Goal: Complete application form: Complete application form

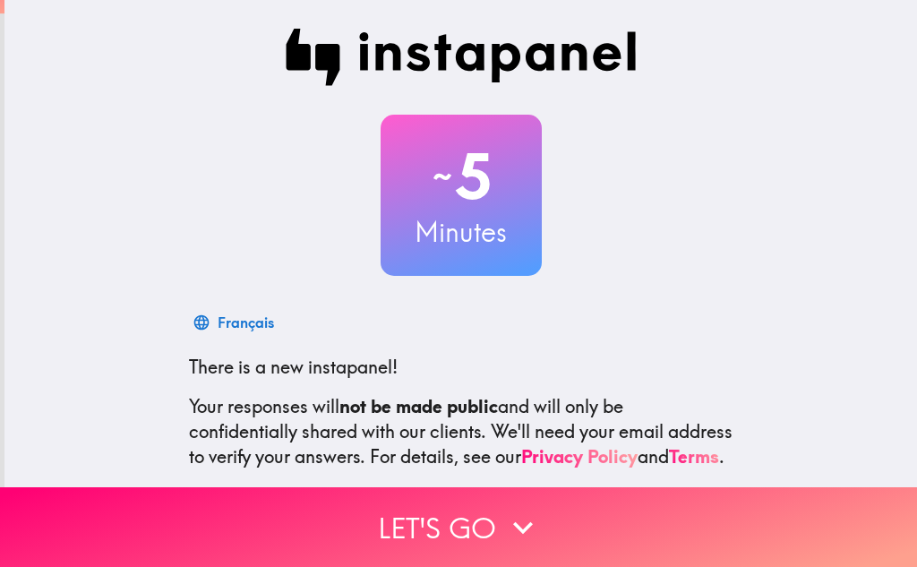
scroll to position [178, 0]
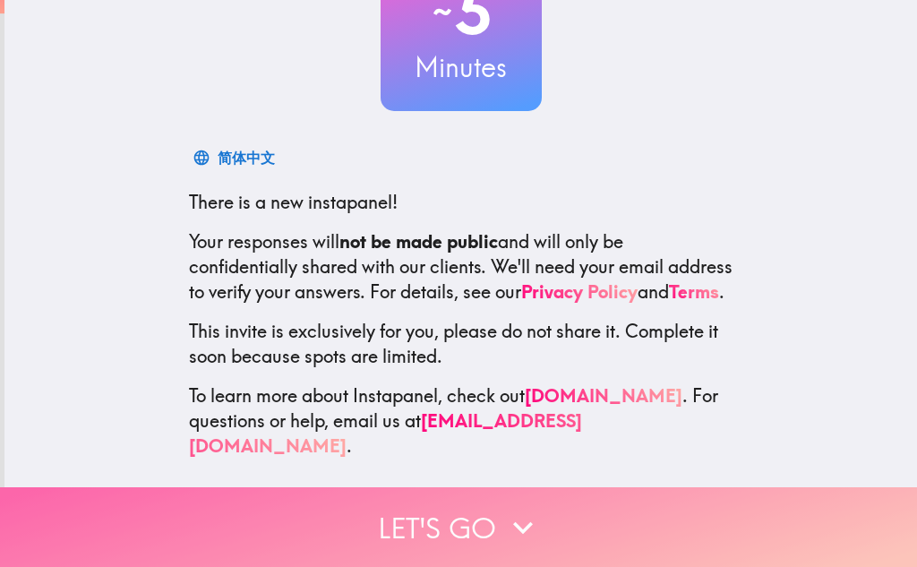
click at [465, 506] on button "Let's go" at bounding box center [458, 527] width 917 height 80
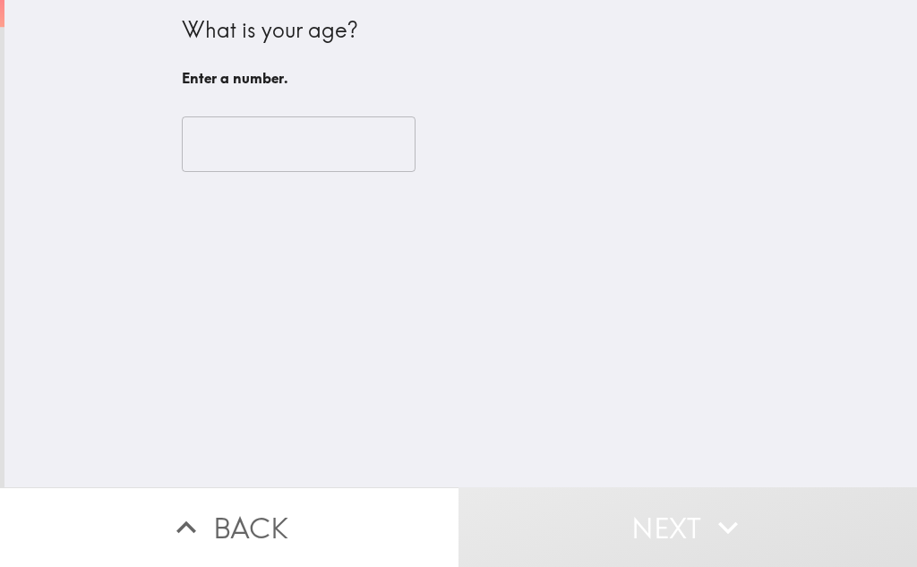
scroll to position [0, 0]
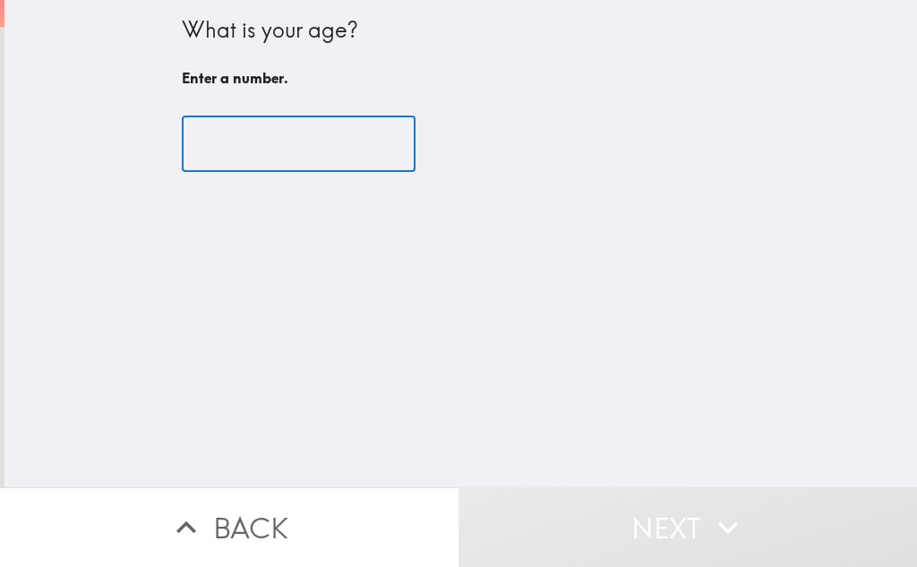
click at [210, 131] on input "number" at bounding box center [299, 144] width 234 height 56
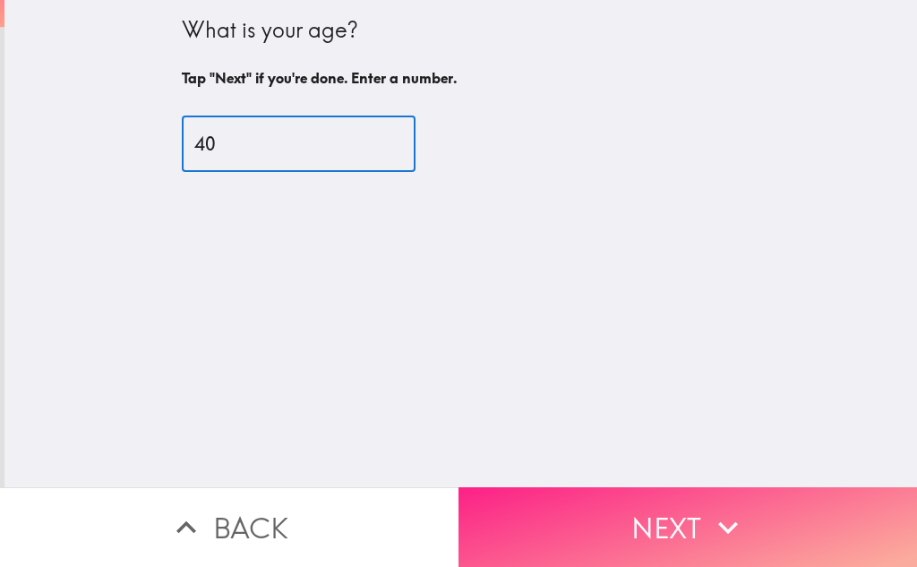
type input "40"
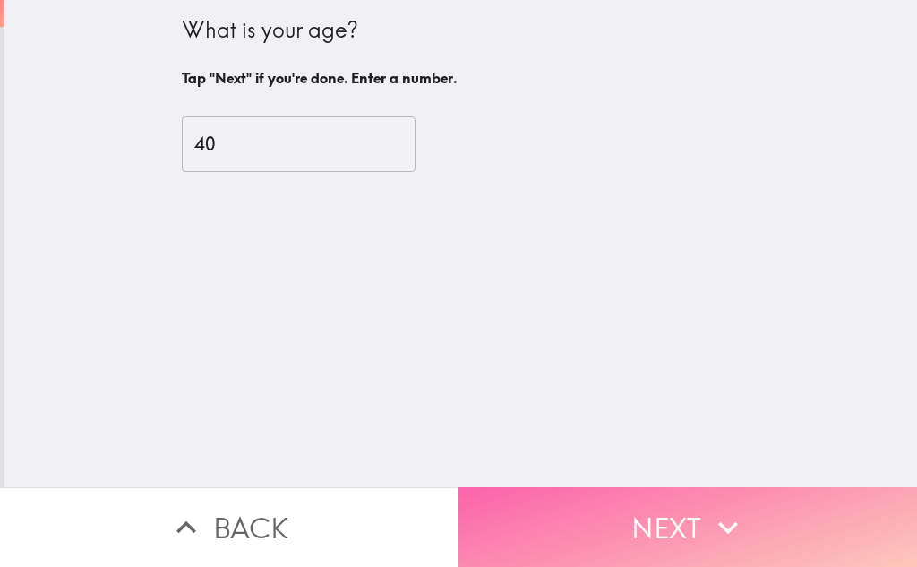
click at [578, 519] on button "Next" at bounding box center [688, 527] width 459 height 80
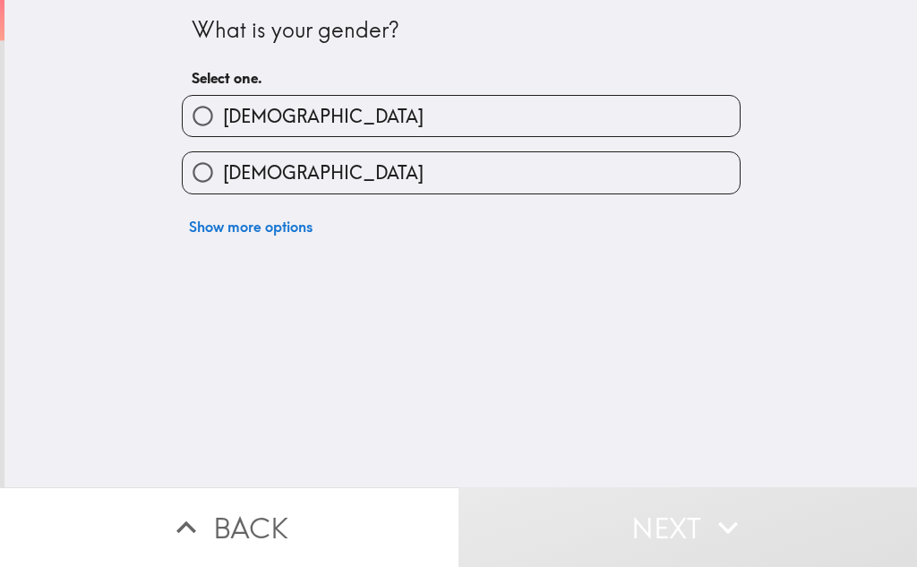
click at [272, 111] on label "[DEMOGRAPHIC_DATA]" at bounding box center [461, 116] width 557 height 40
click at [223, 111] on input "[DEMOGRAPHIC_DATA]" at bounding box center [203, 116] width 40 height 40
radio input "true"
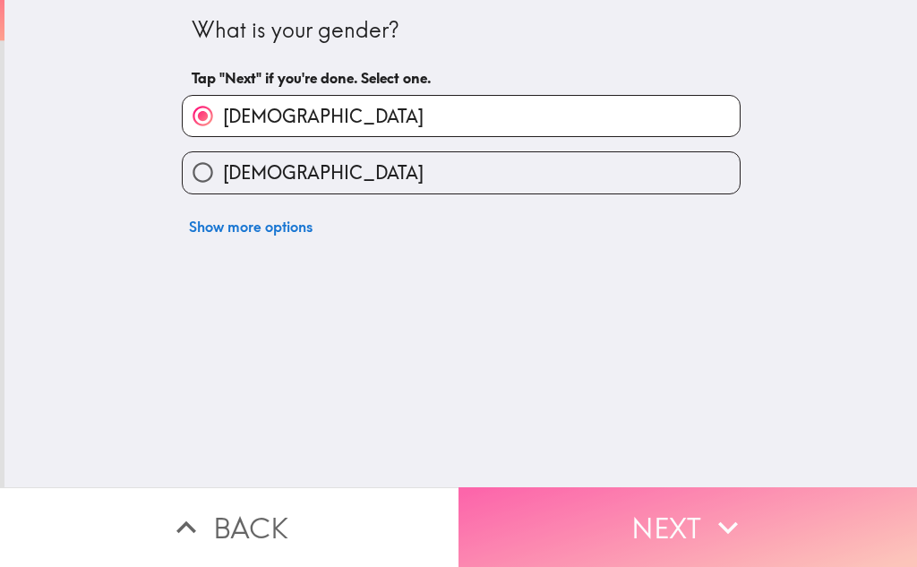
click at [650, 520] on button "Next" at bounding box center [688, 527] width 459 height 80
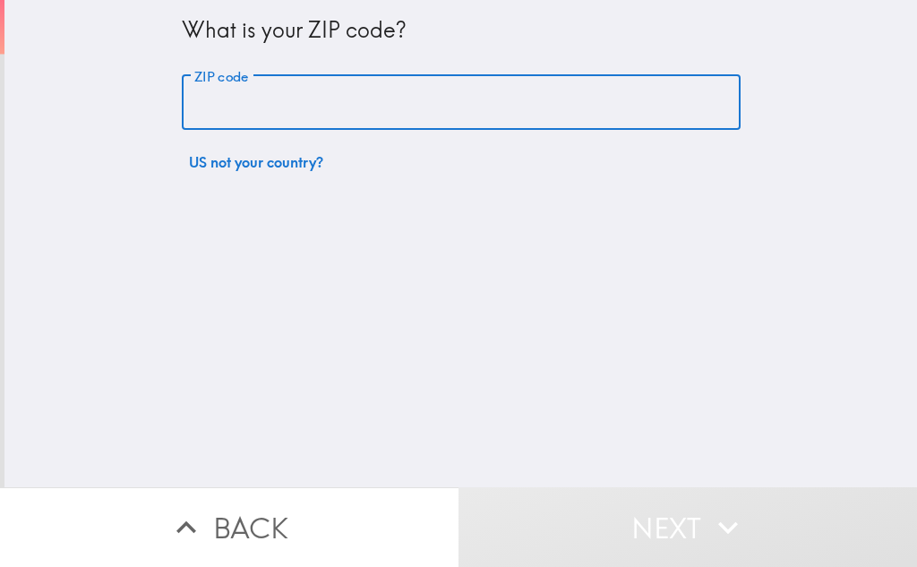
click at [222, 108] on input "ZIP code" at bounding box center [461, 103] width 559 height 56
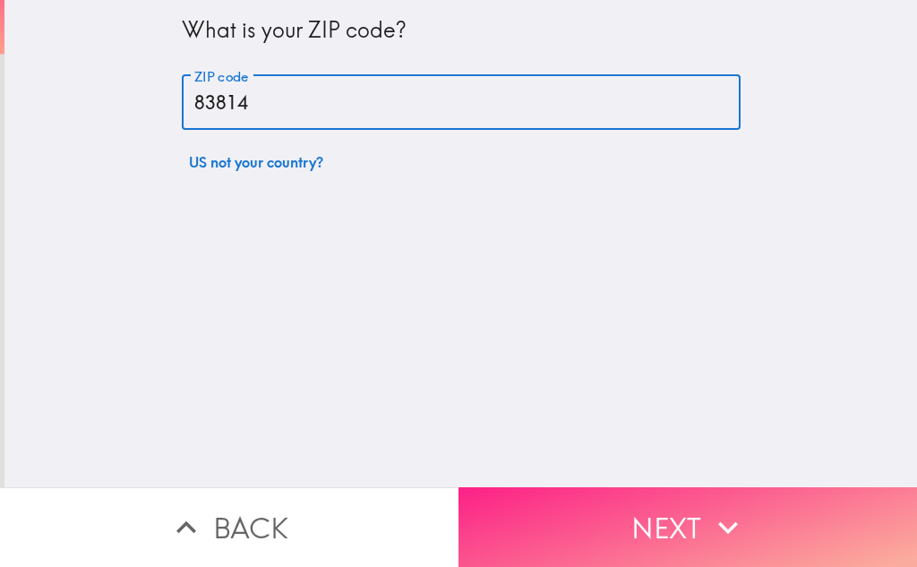
type input "83814"
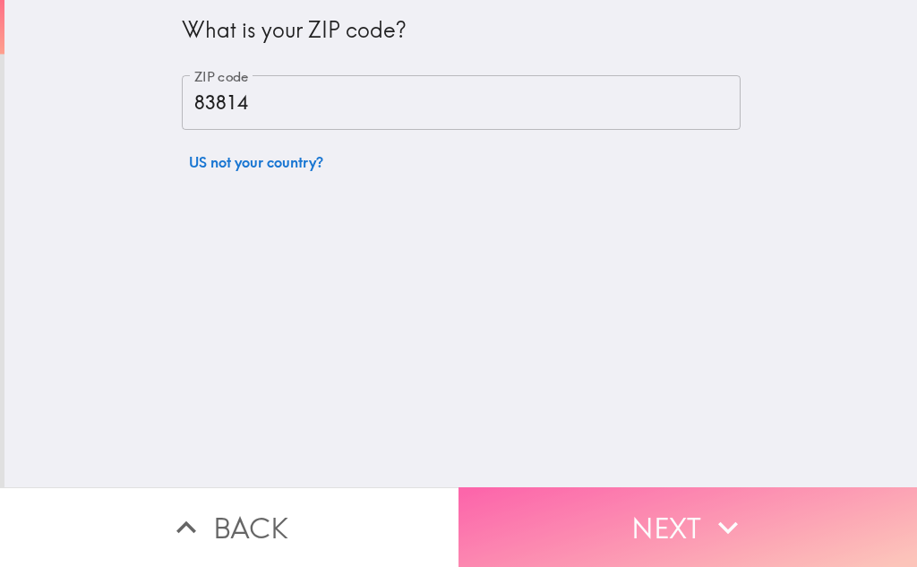
click at [600, 521] on button "Next" at bounding box center [688, 527] width 459 height 80
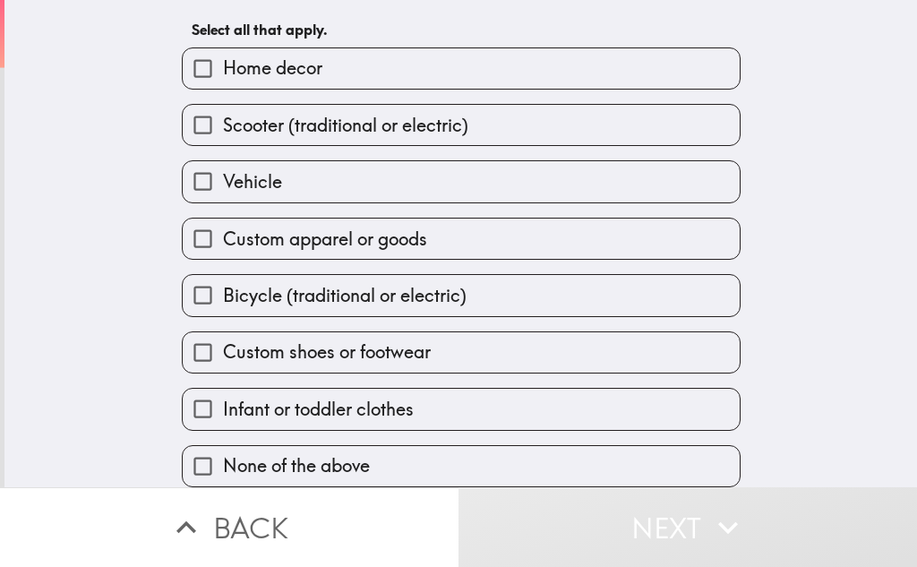
scroll to position [91, 0]
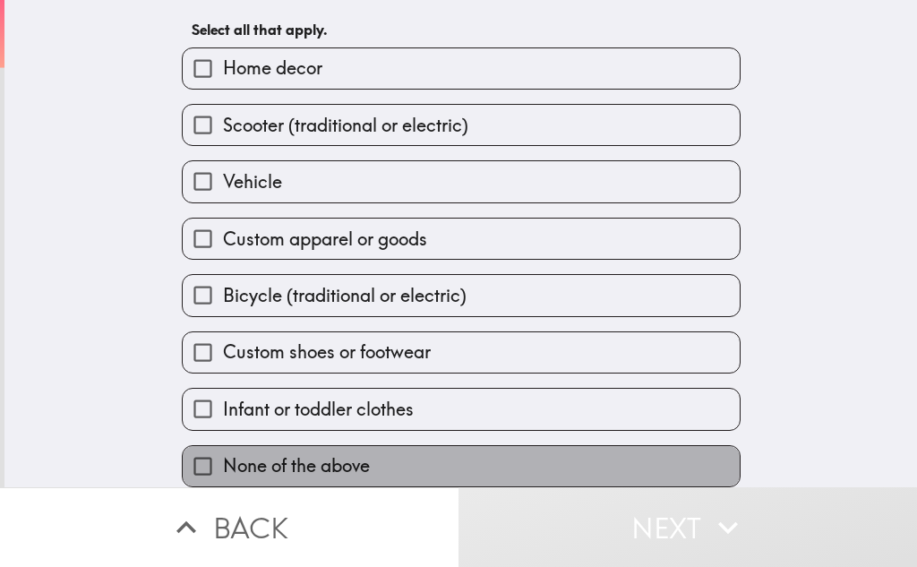
click at [230, 446] on label "None of the above" at bounding box center [461, 466] width 557 height 40
click at [223, 446] on input "None of the above" at bounding box center [203, 466] width 40 height 40
checkbox input "true"
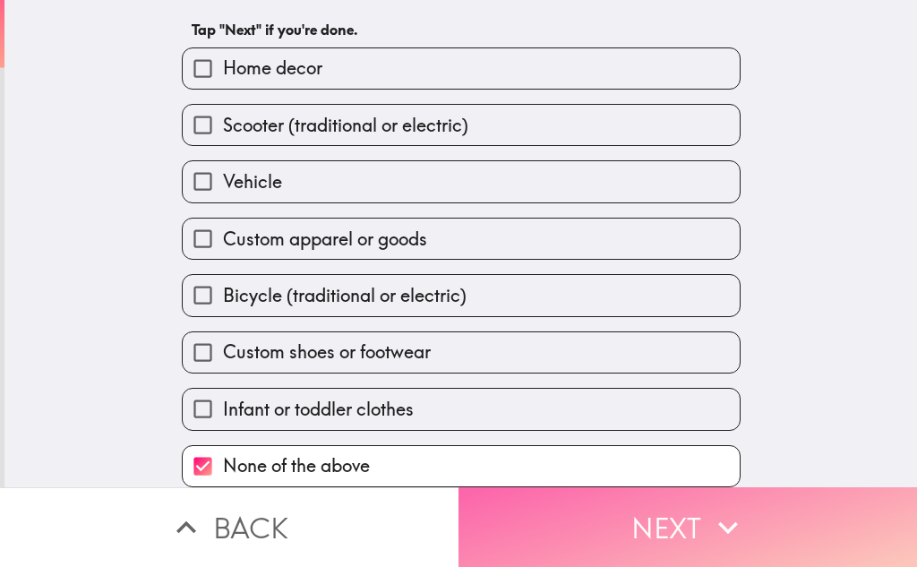
click at [551, 525] on button "Next" at bounding box center [688, 527] width 459 height 80
